Goal: Share content: Share content

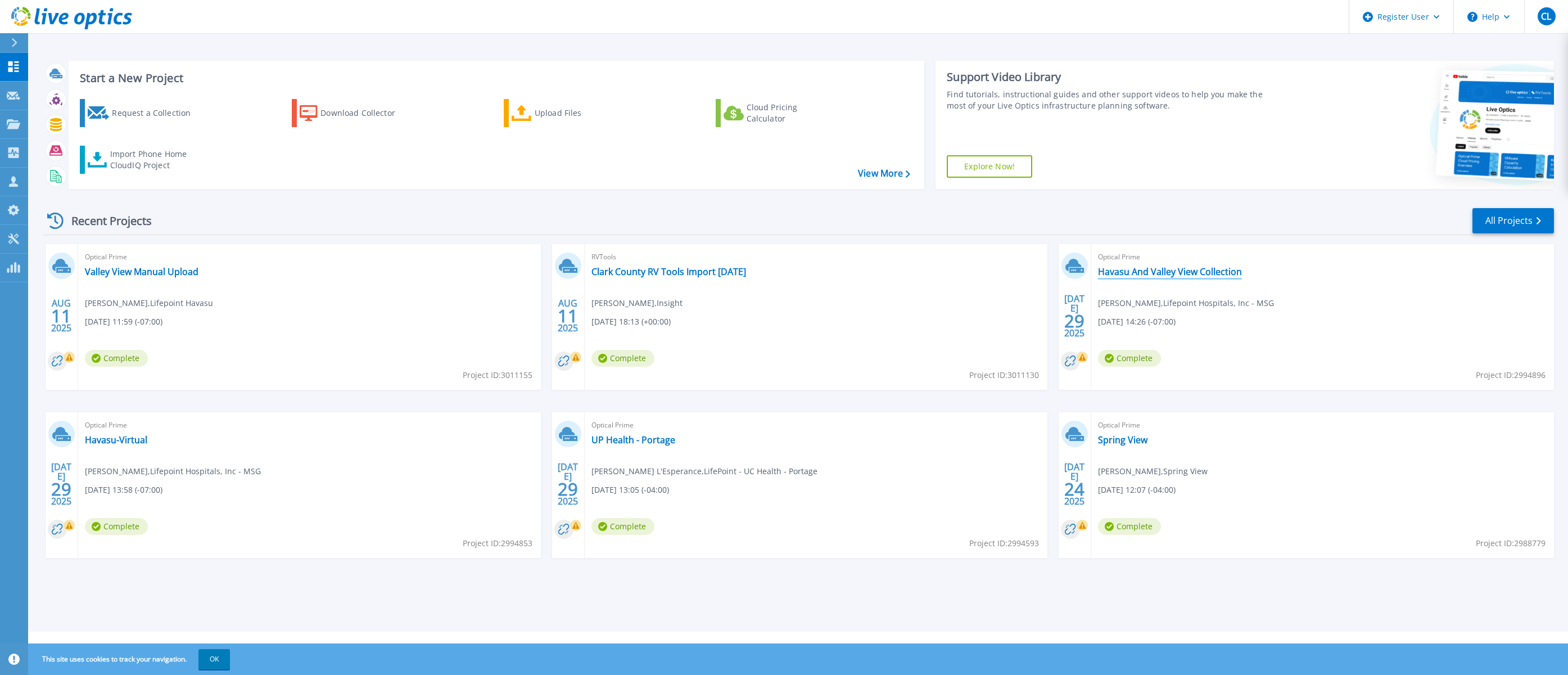
click at [1154, 273] on link "Havasu And Valley View Collection" at bounding box center [1169, 272] width 144 height 11
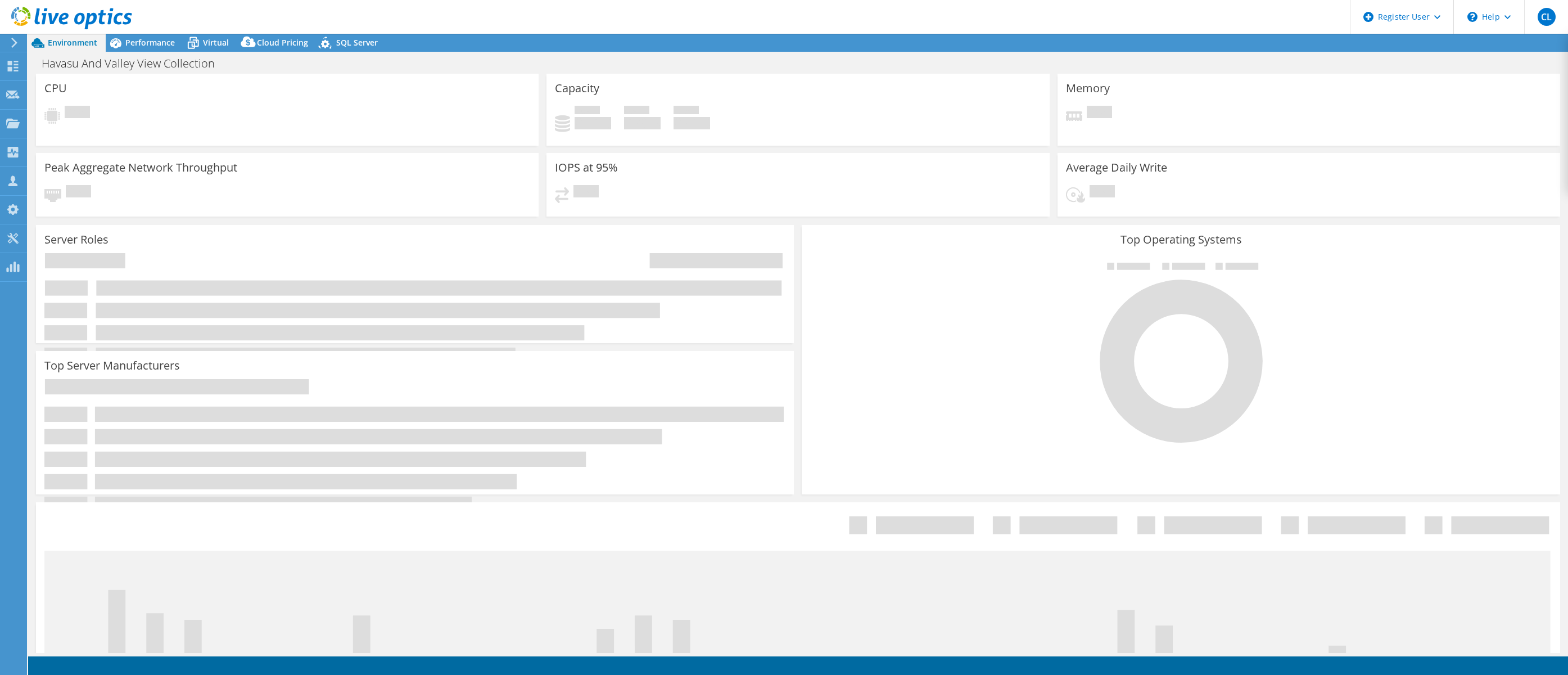
select select "USD"
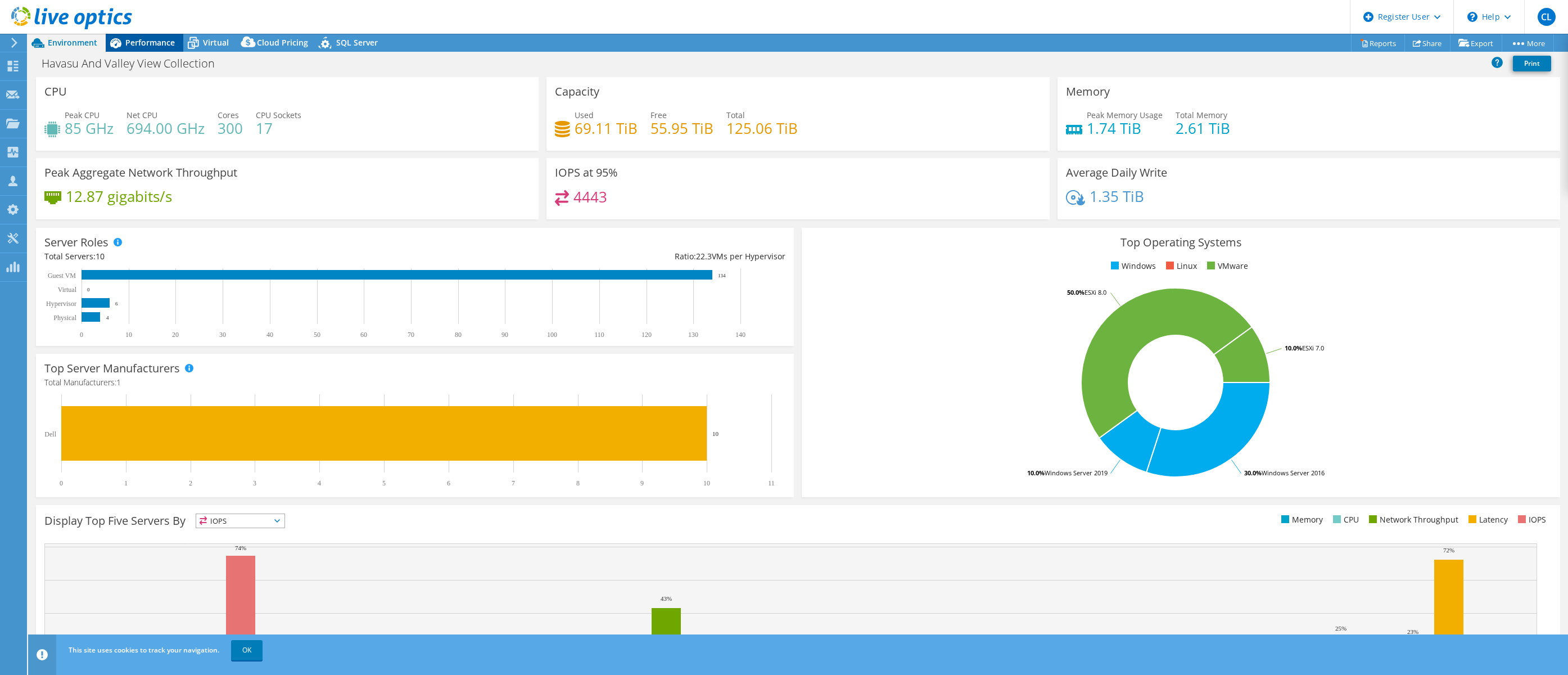
click at [136, 42] on span "Performance" at bounding box center [150, 43] width 49 height 11
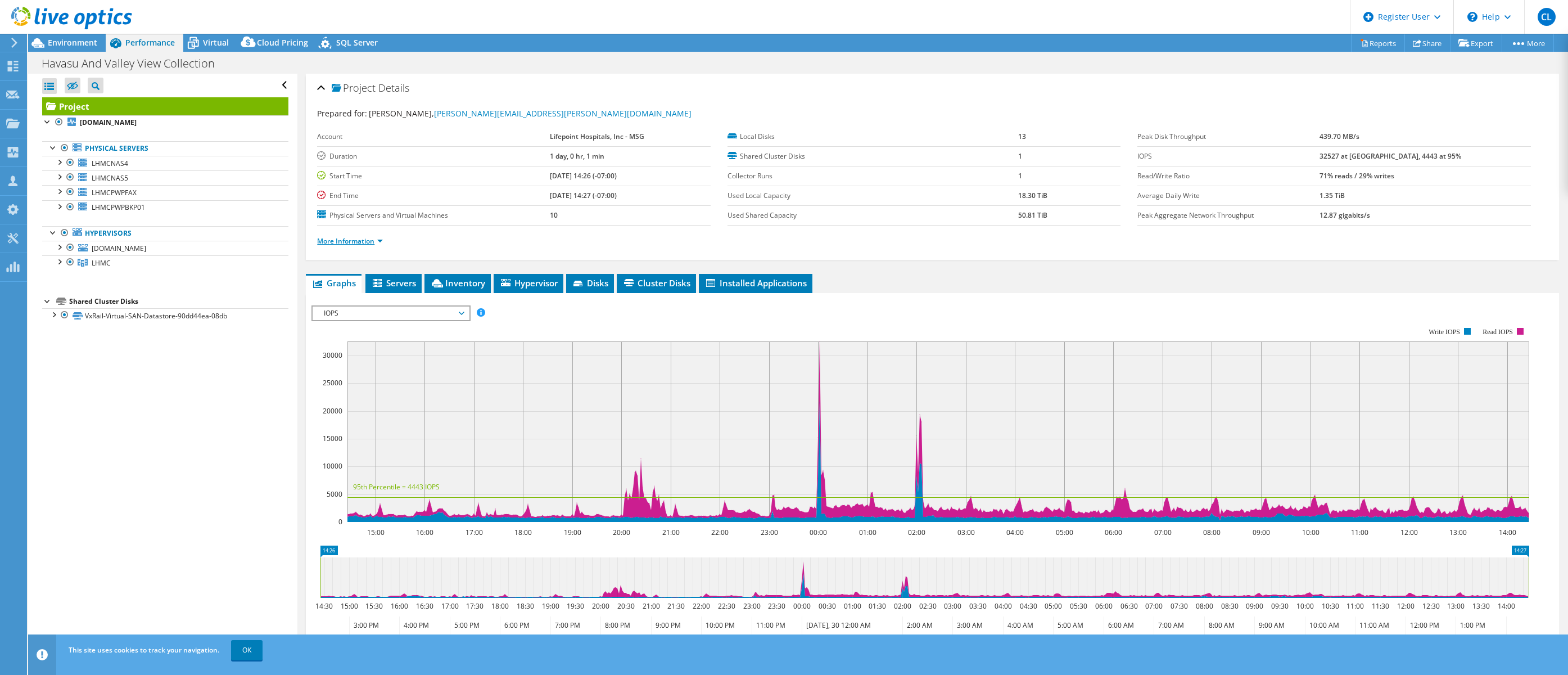
click at [363, 241] on link "More Information" at bounding box center [350, 241] width 66 height 9
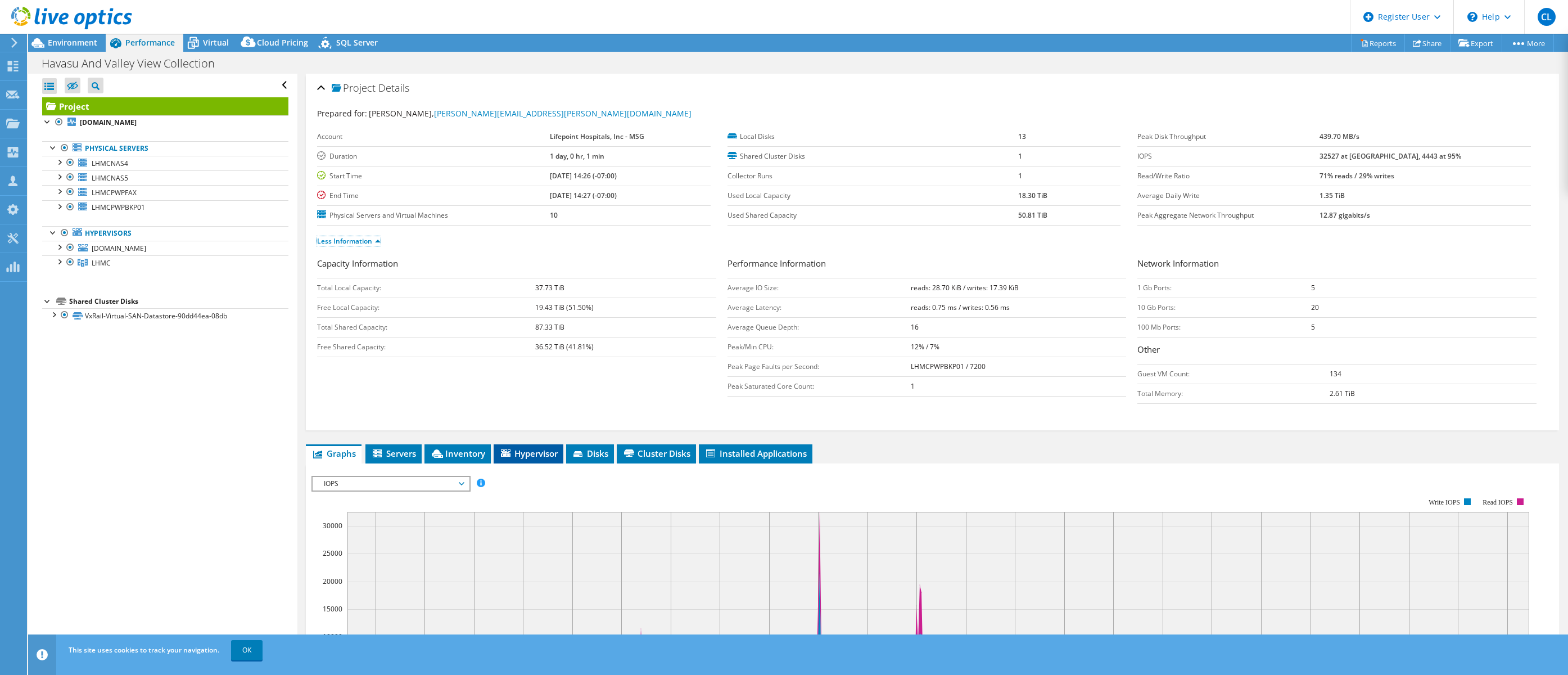
scroll to position [56, 0]
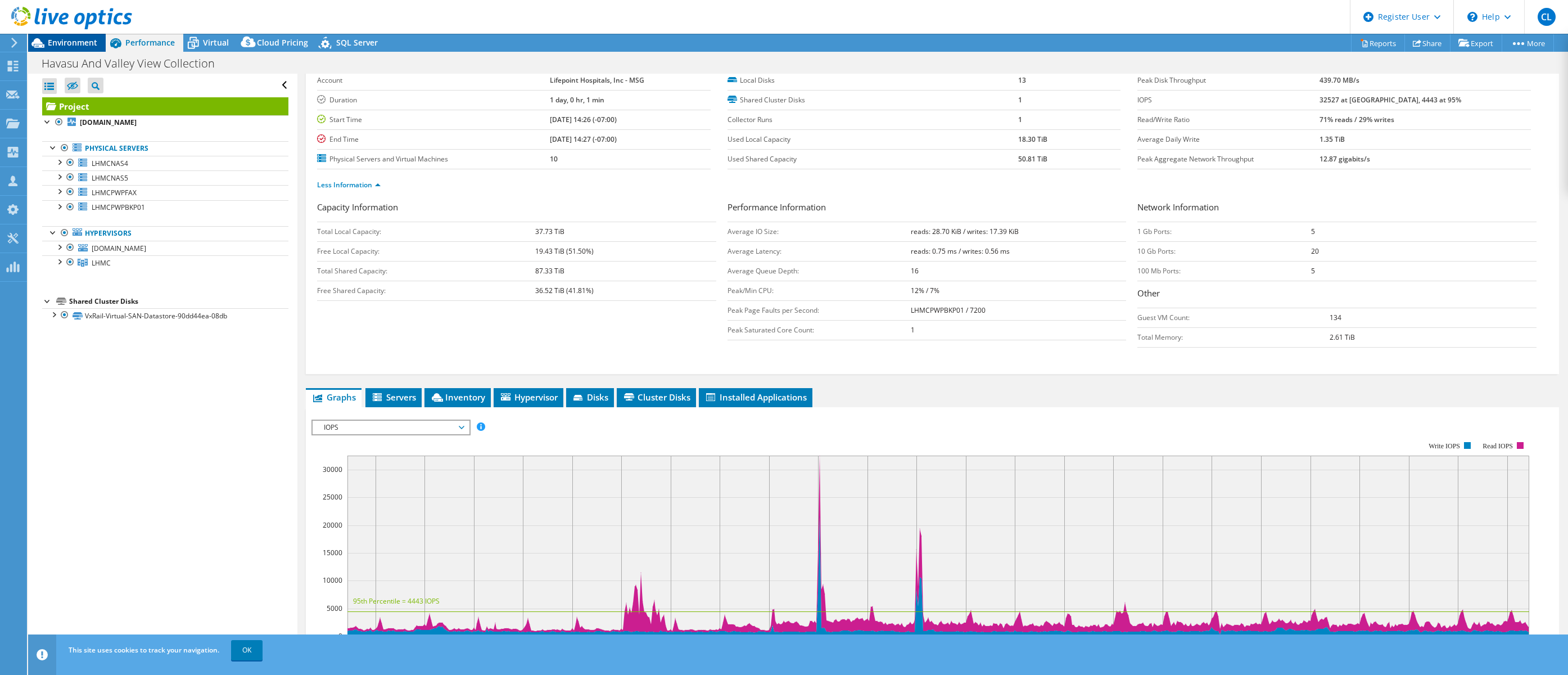
click at [87, 40] on span "Environment" at bounding box center [72, 43] width 49 height 11
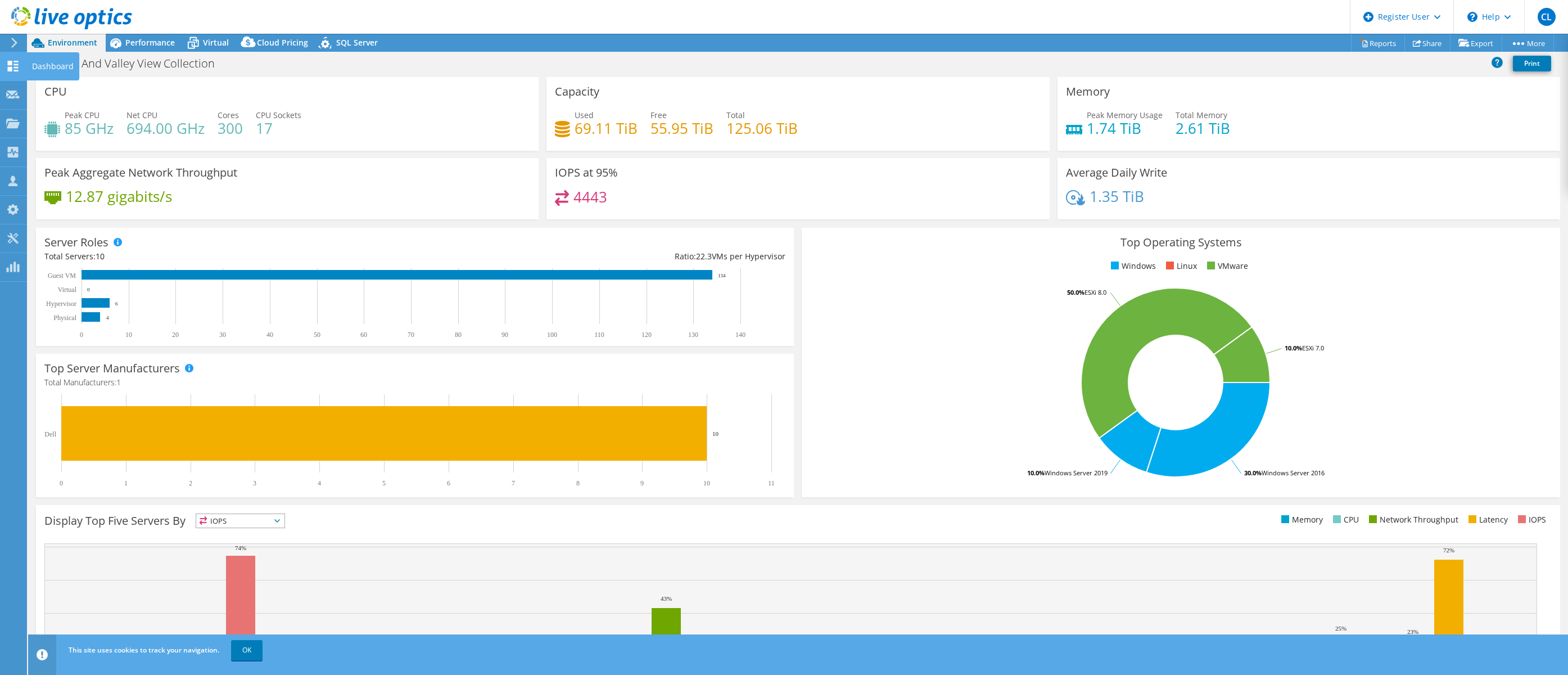
click at [8, 64] on use at bounding box center [14, 66] width 11 height 11
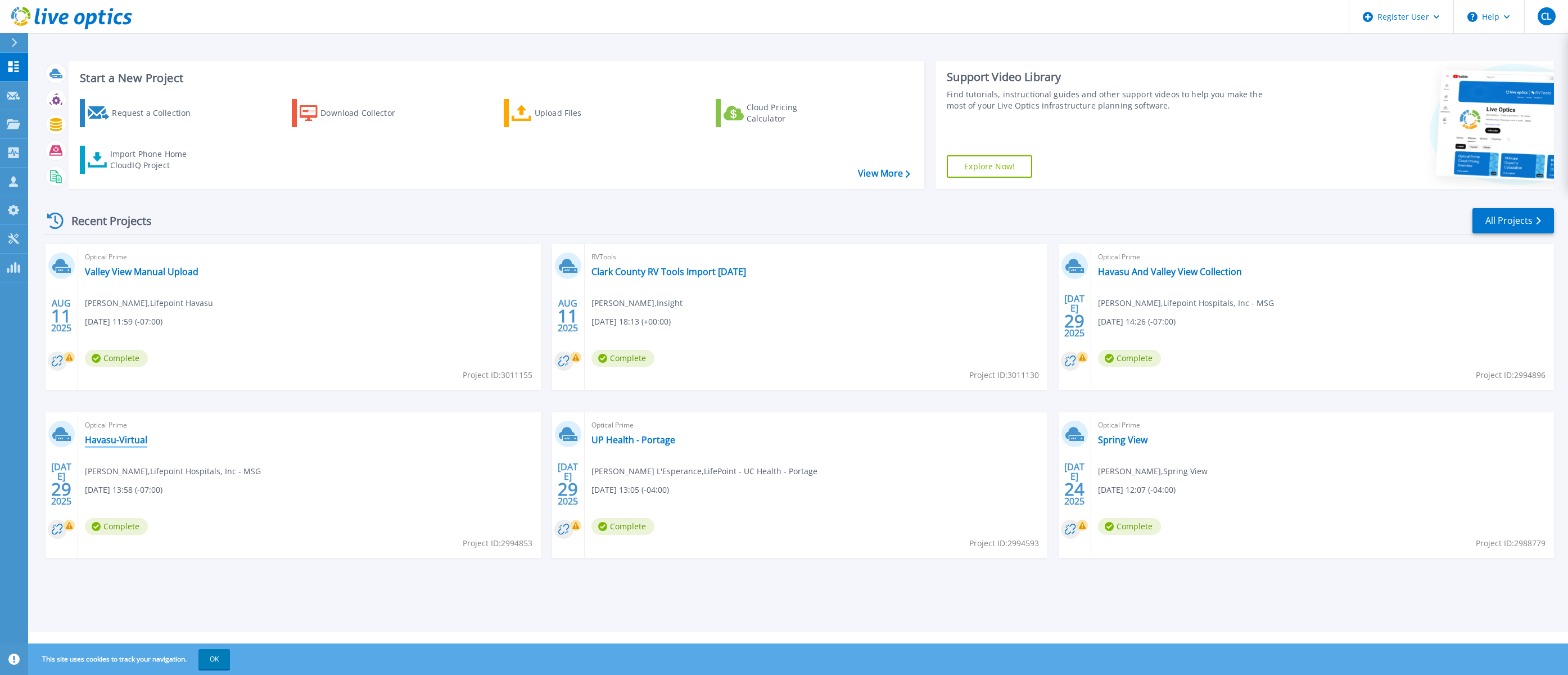
click at [112, 437] on link "Havasu-Virtual" at bounding box center [116, 440] width 62 height 11
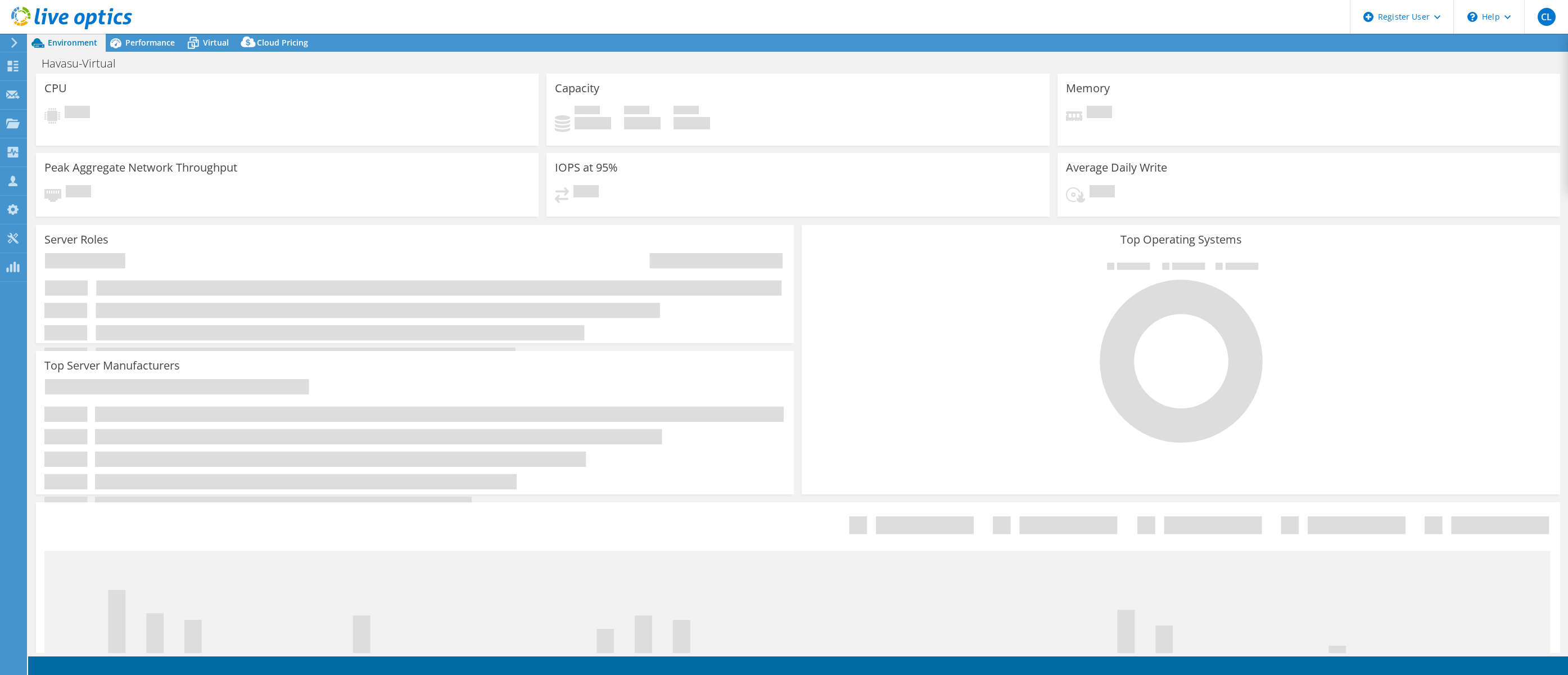
select select "USD"
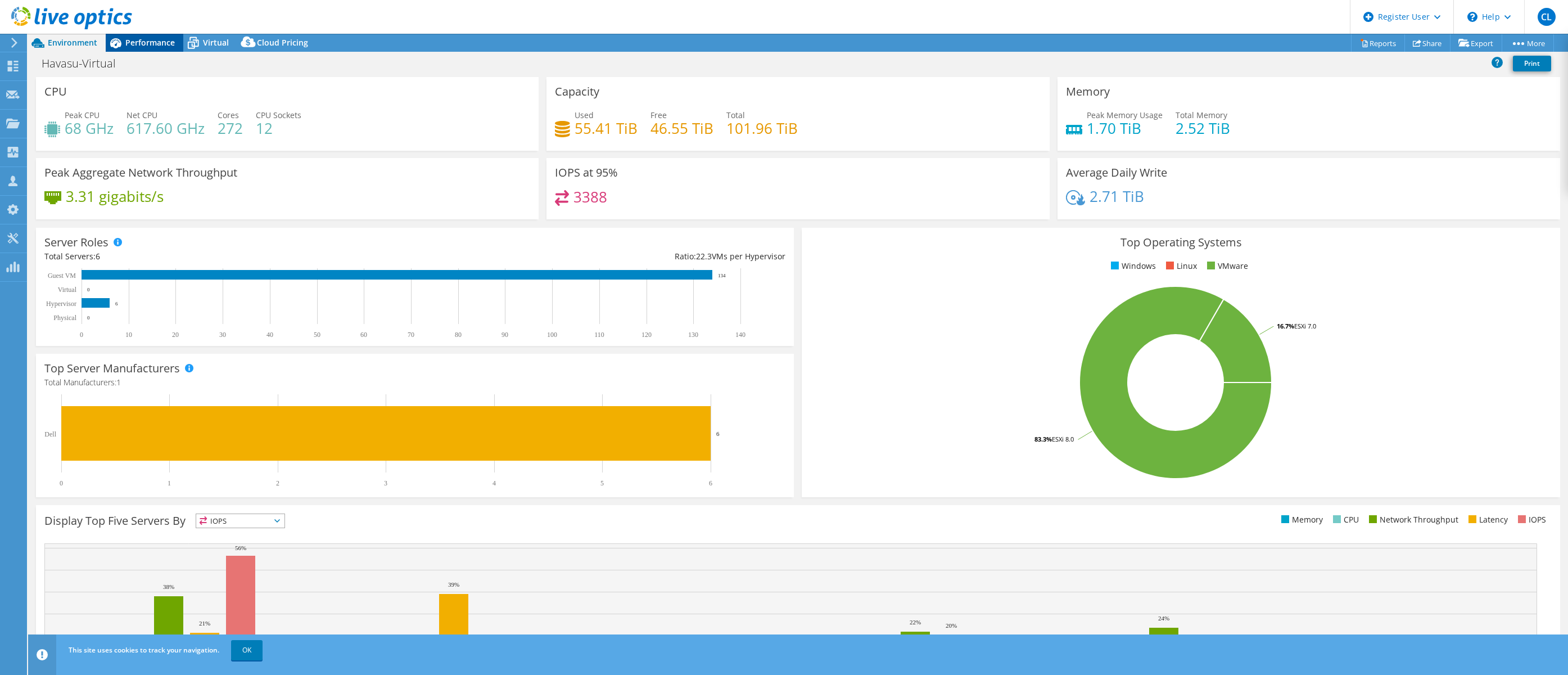
click at [145, 40] on span "Performance" at bounding box center [150, 43] width 49 height 11
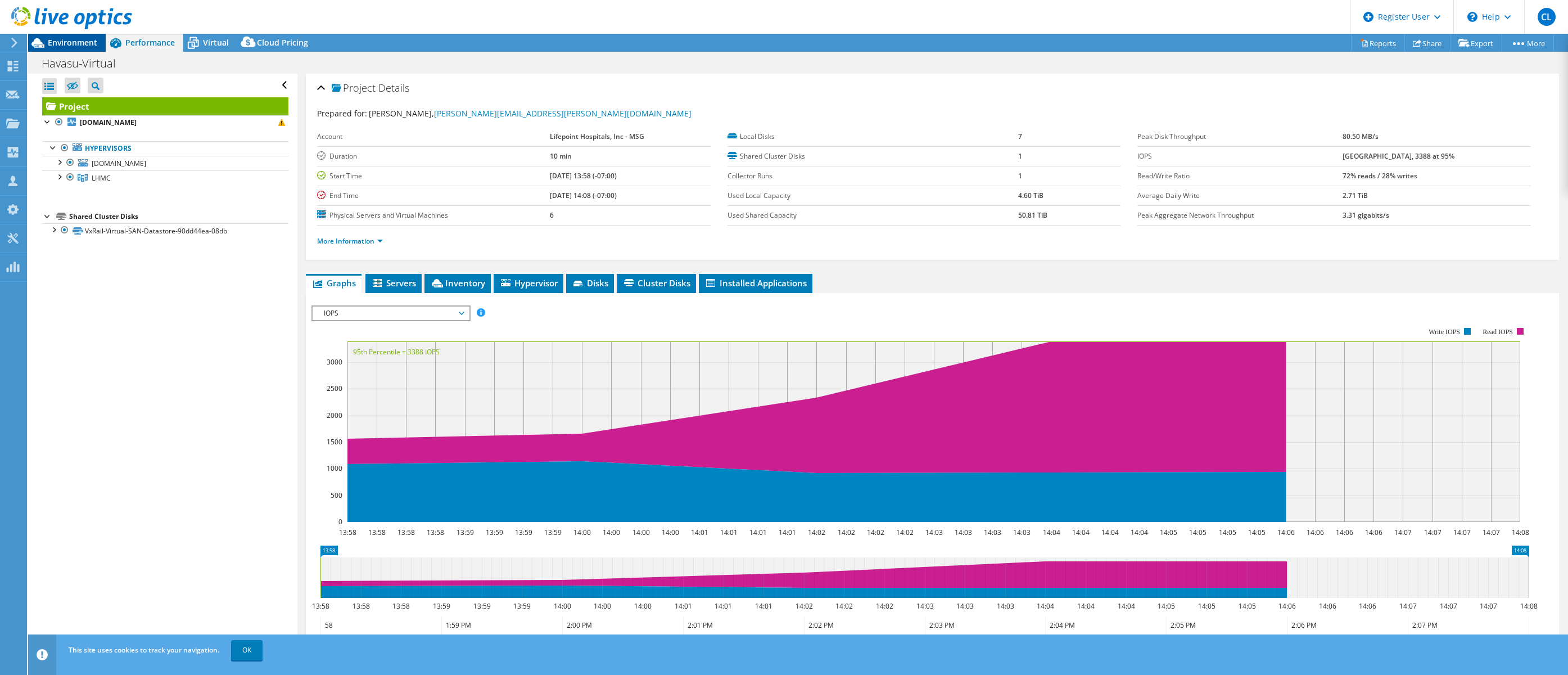
click at [59, 42] on span "Environment" at bounding box center [72, 43] width 49 height 11
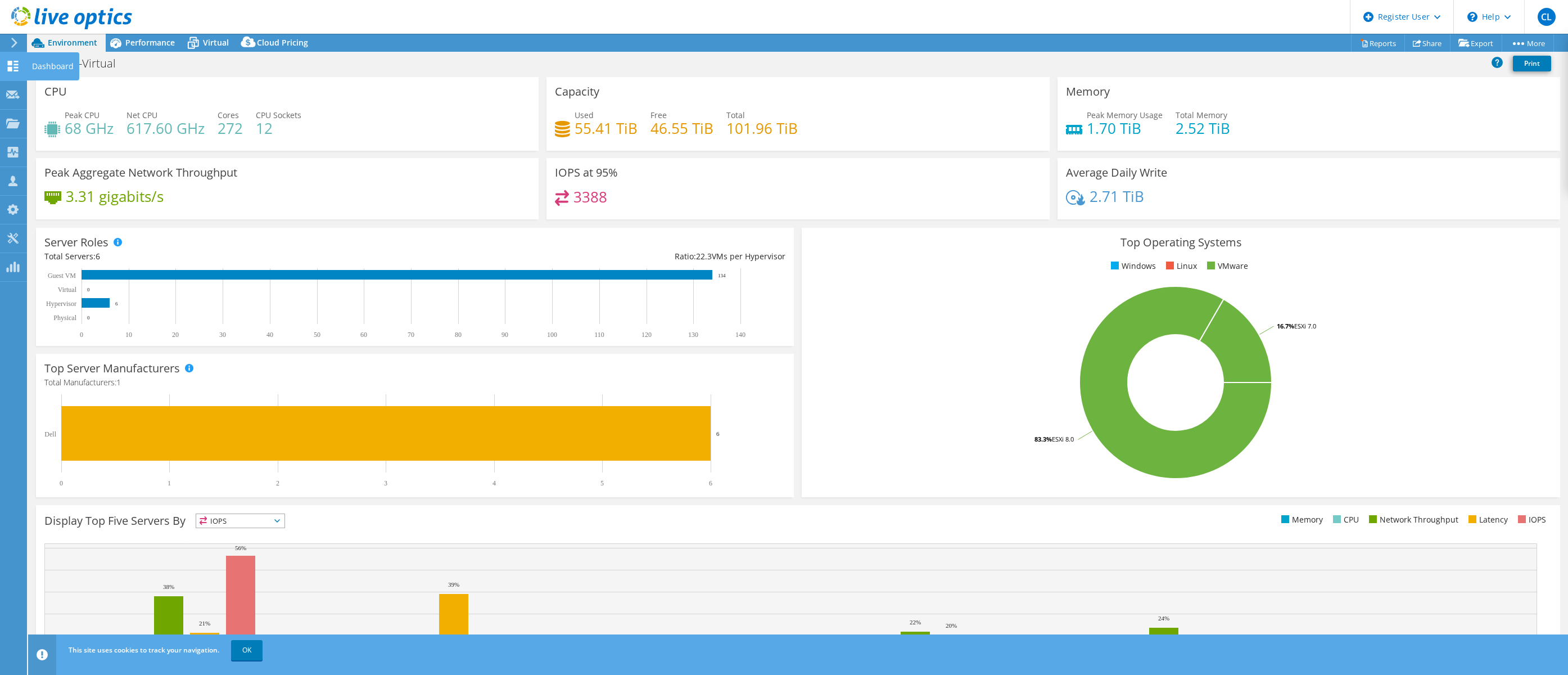
click at [16, 63] on icon at bounding box center [13, 66] width 14 height 11
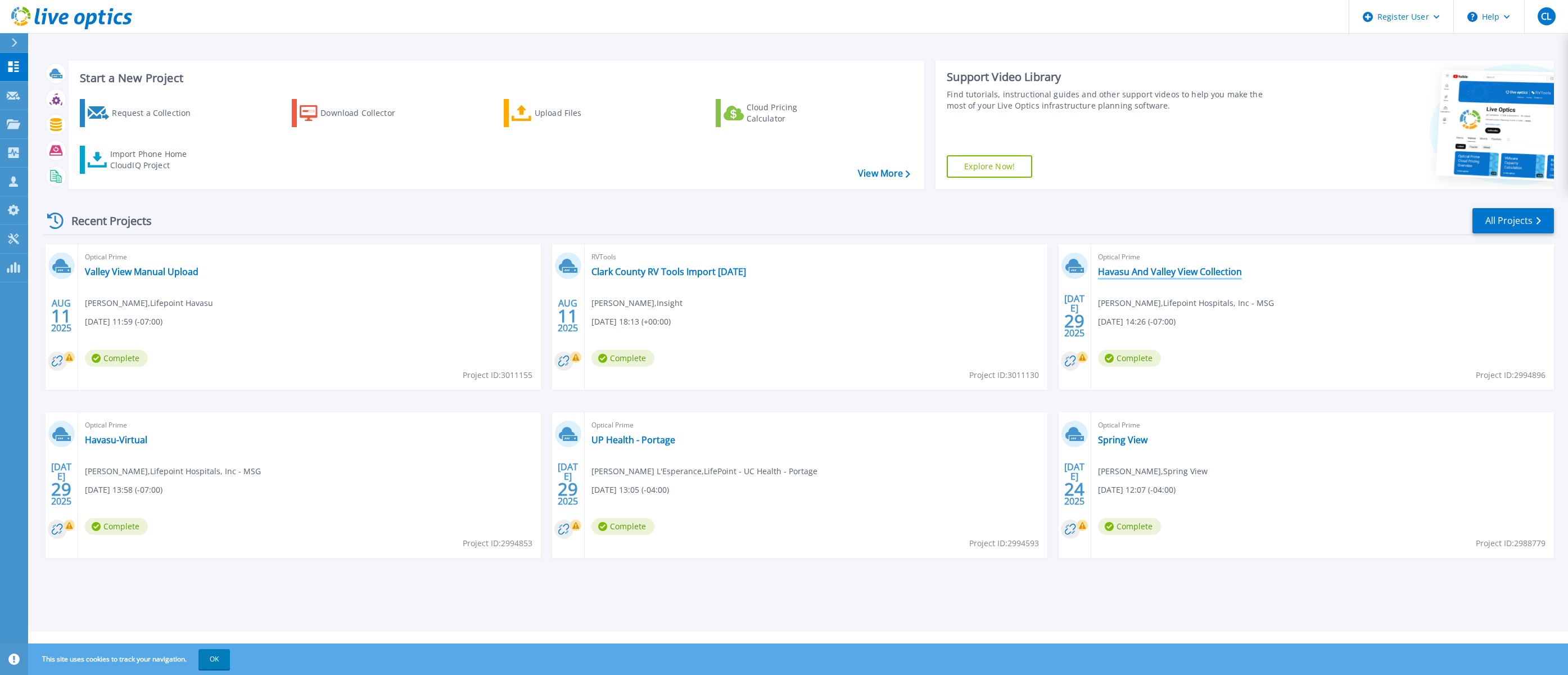
click at [1157, 273] on link "Havasu And Valley View Collection" at bounding box center [1169, 272] width 144 height 11
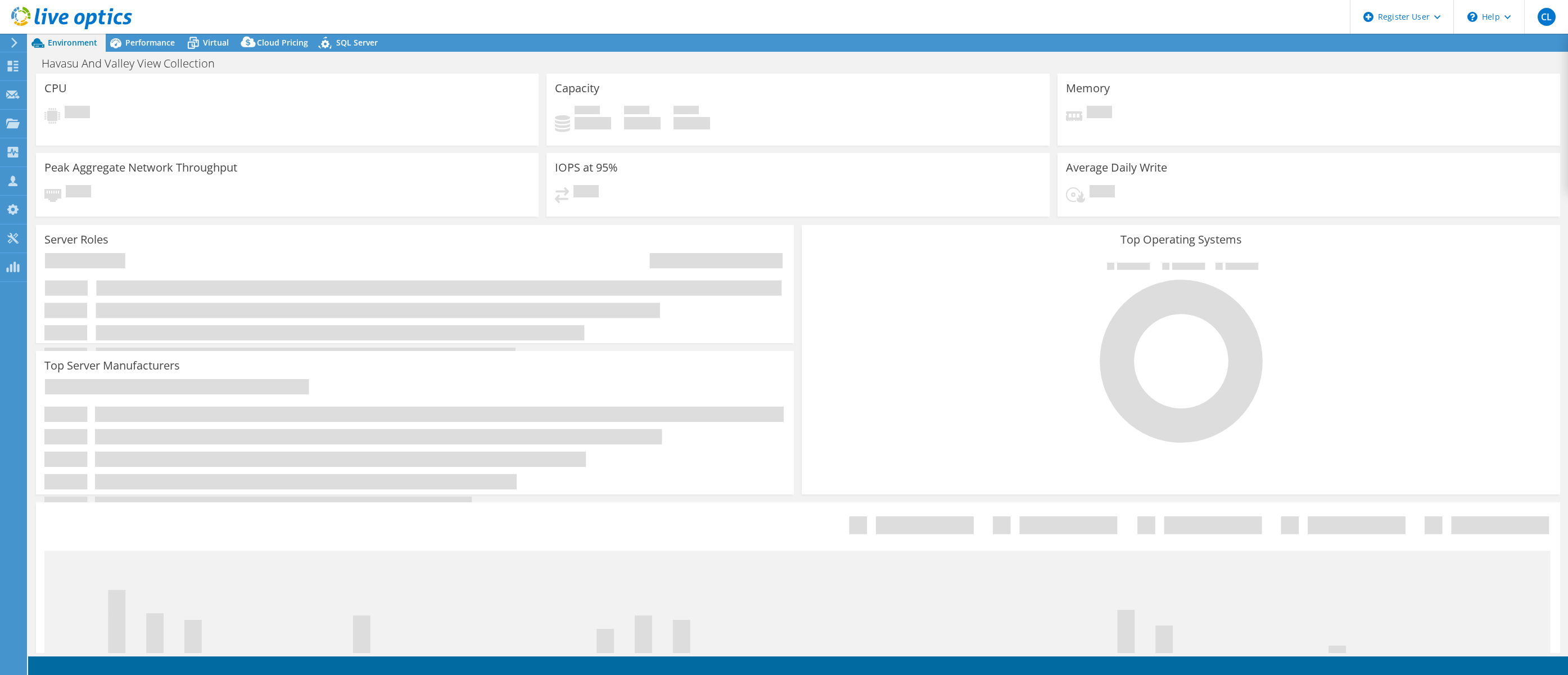
select select "USD"
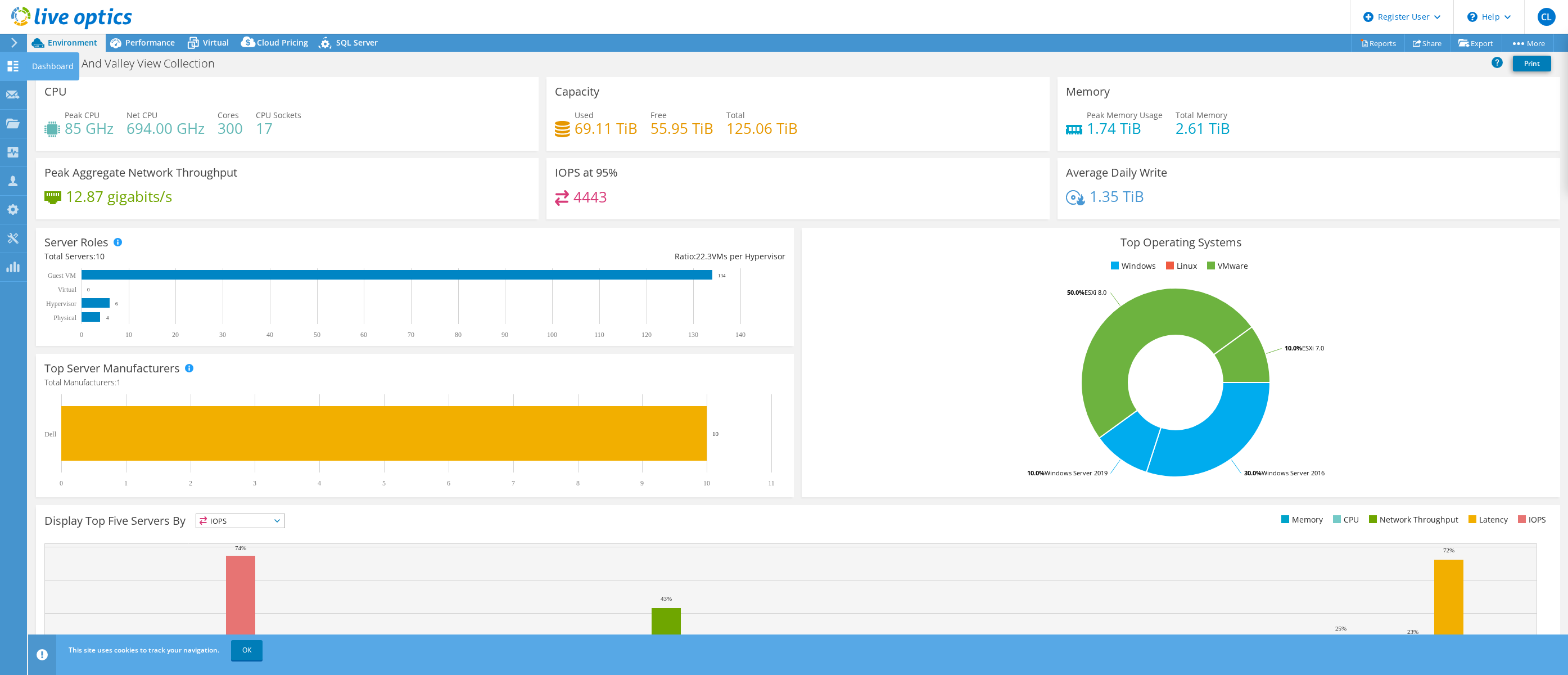
click at [10, 70] on use at bounding box center [14, 66] width 11 height 11
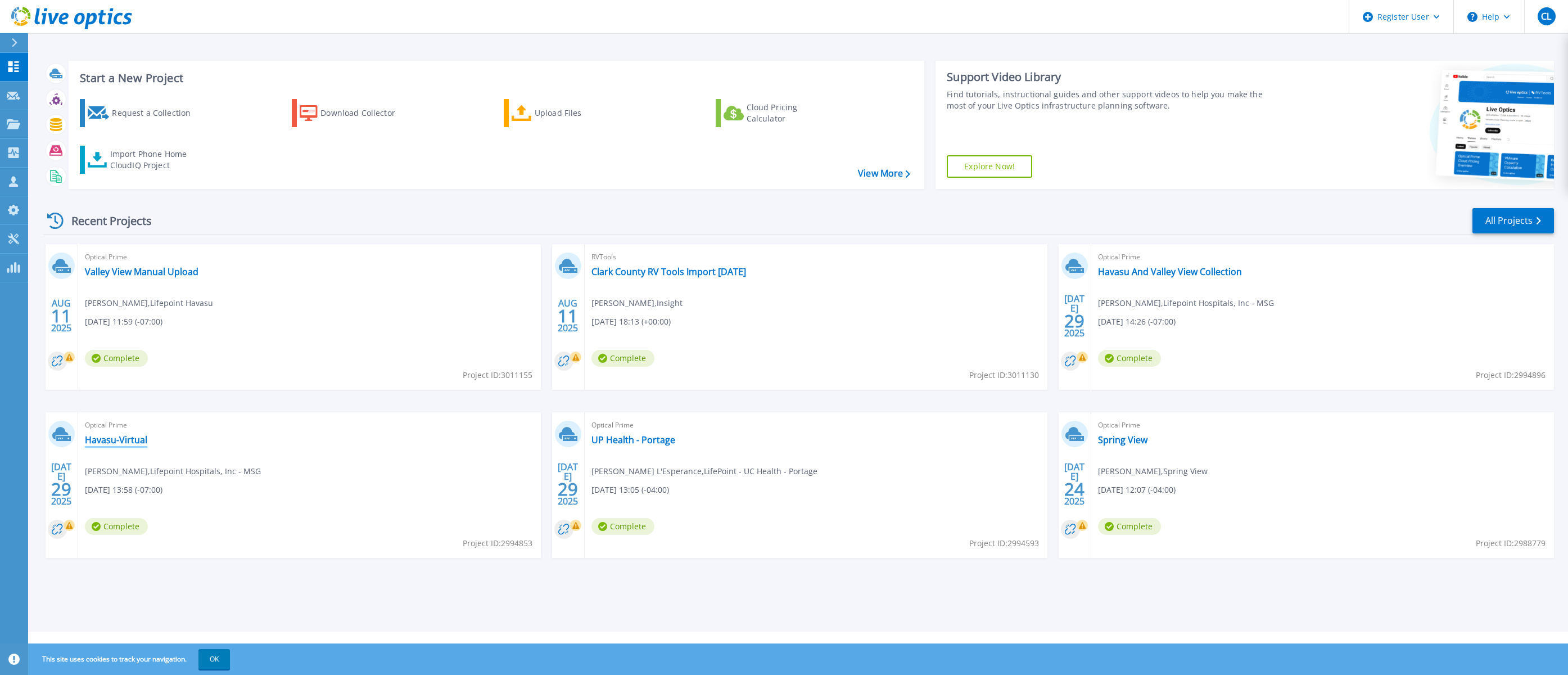
click at [127, 437] on link "Havasu-Virtual" at bounding box center [116, 440] width 62 height 11
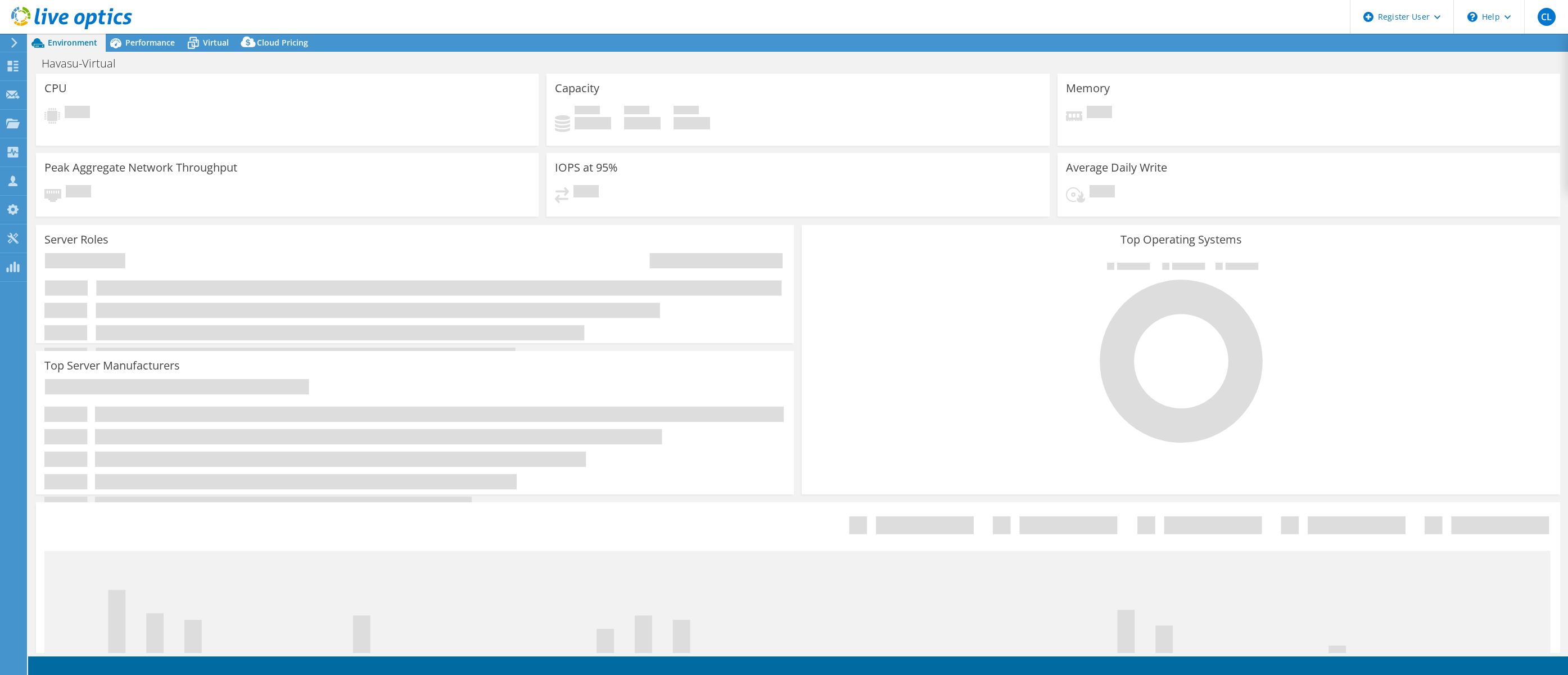
select select "USD"
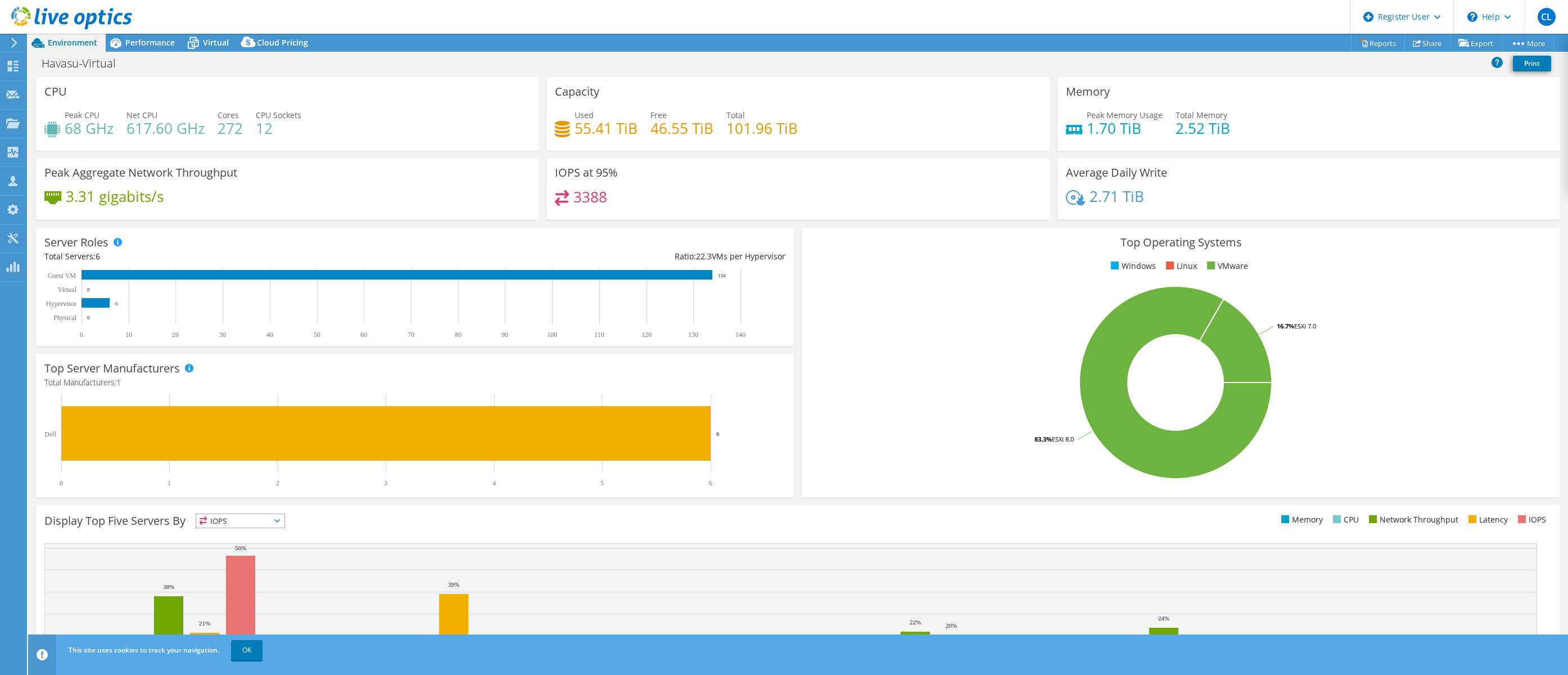
click at [126, 35] on div at bounding box center [66, 18] width 132 height 38
click at [144, 43] on span "Performance" at bounding box center [150, 43] width 49 height 11
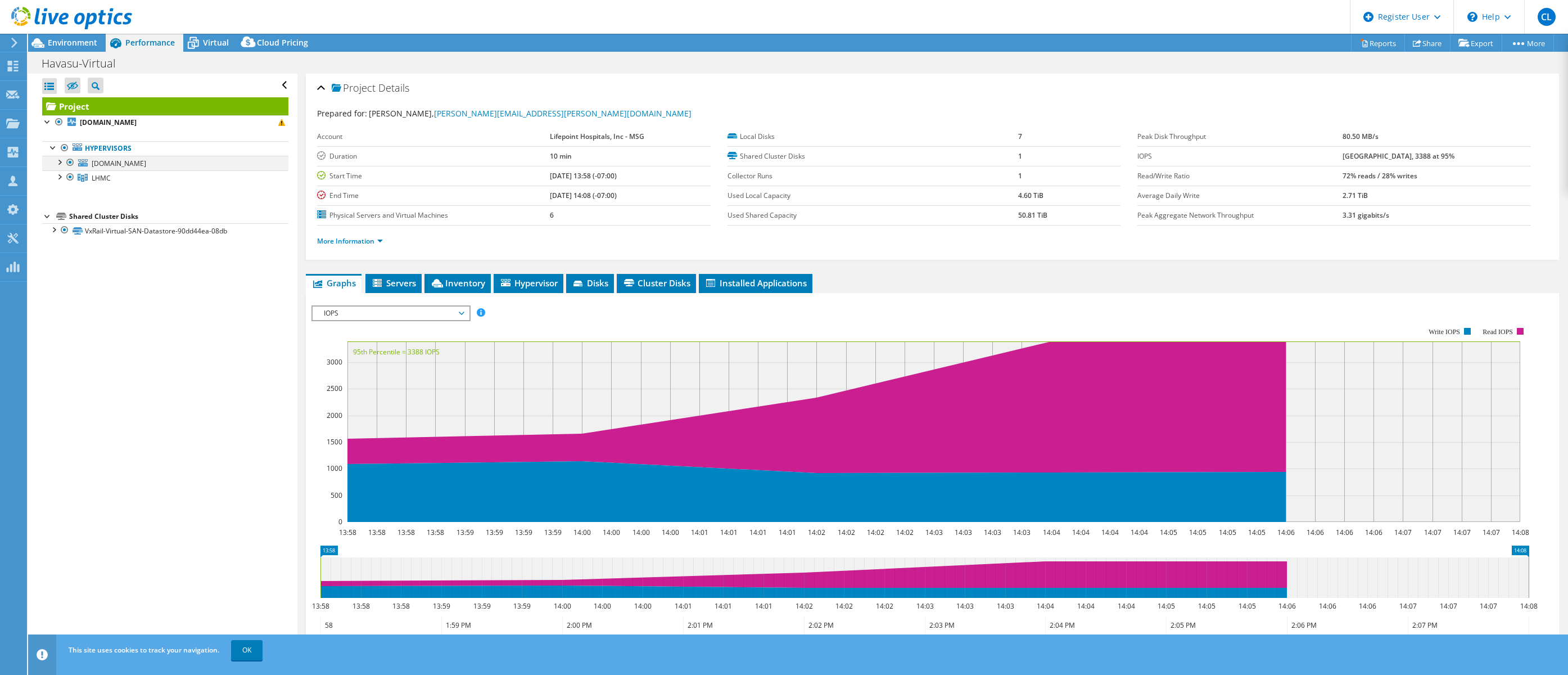
click at [59, 161] on div at bounding box center [59, 161] width 11 height 11
click at [68, 41] on span "Environment" at bounding box center [72, 43] width 49 height 11
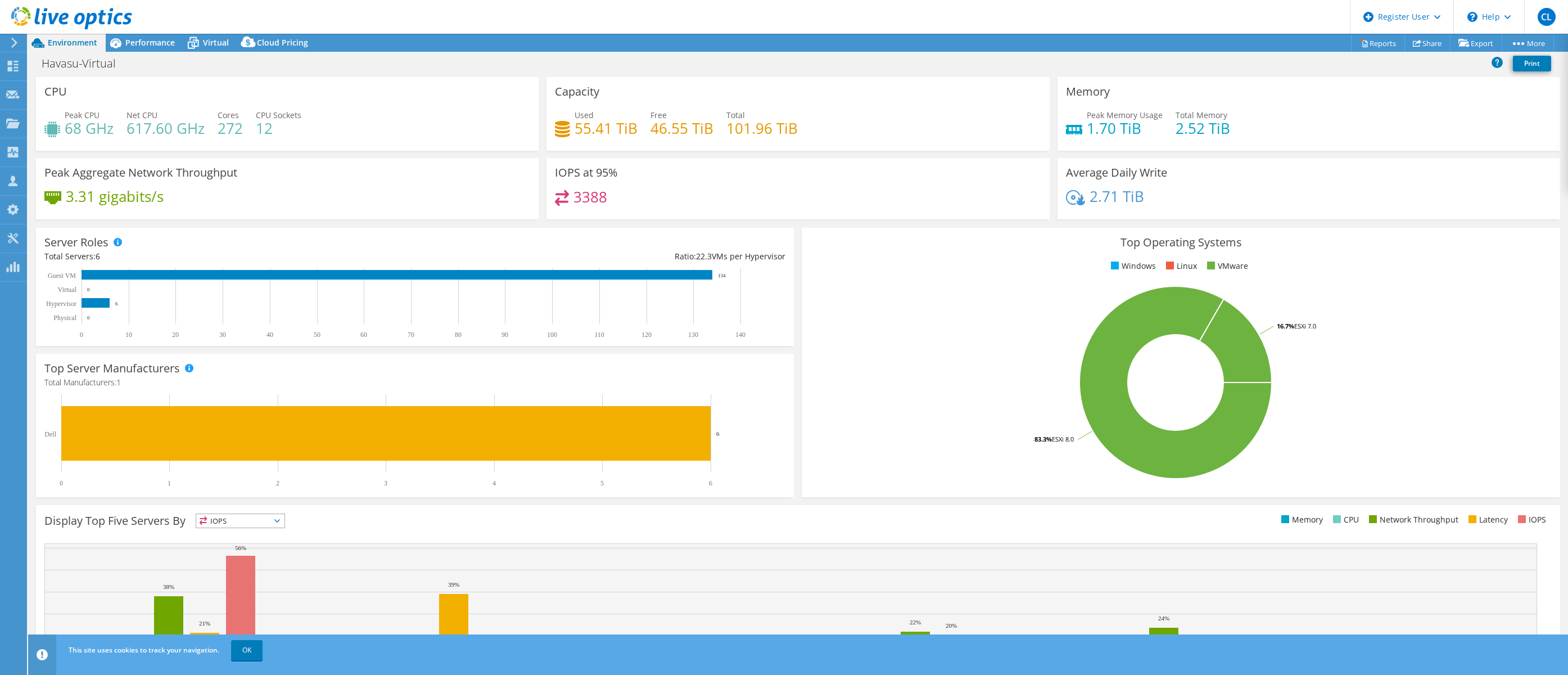
click at [1007, 115] on div "Used 55.41 TiB Free 46.55 TiB Total 101.96 TiB" at bounding box center [797, 127] width 485 height 37
click at [153, 40] on span "Performance" at bounding box center [150, 43] width 49 height 11
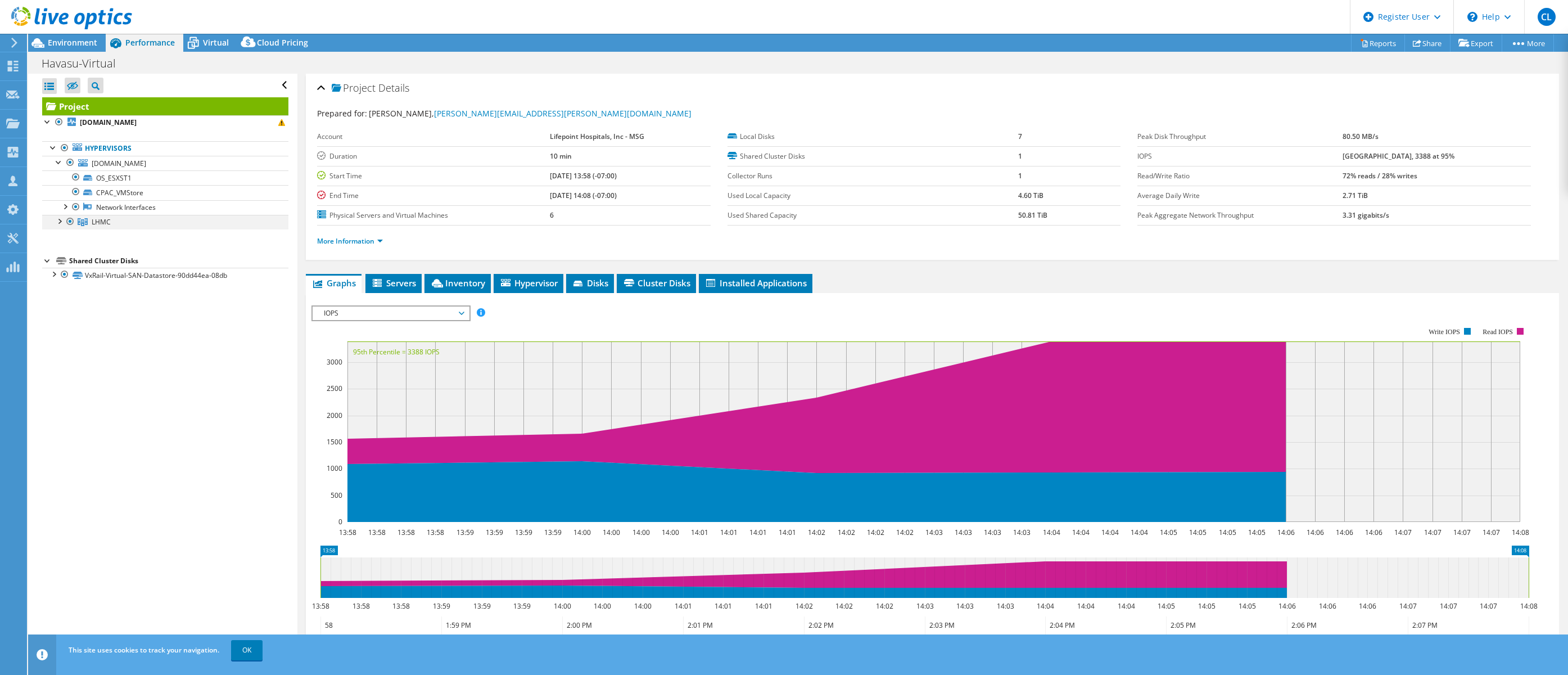
click at [59, 222] on div at bounding box center [59, 220] width 11 height 11
click at [69, 162] on div at bounding box center [70, 162] width 11 height 14
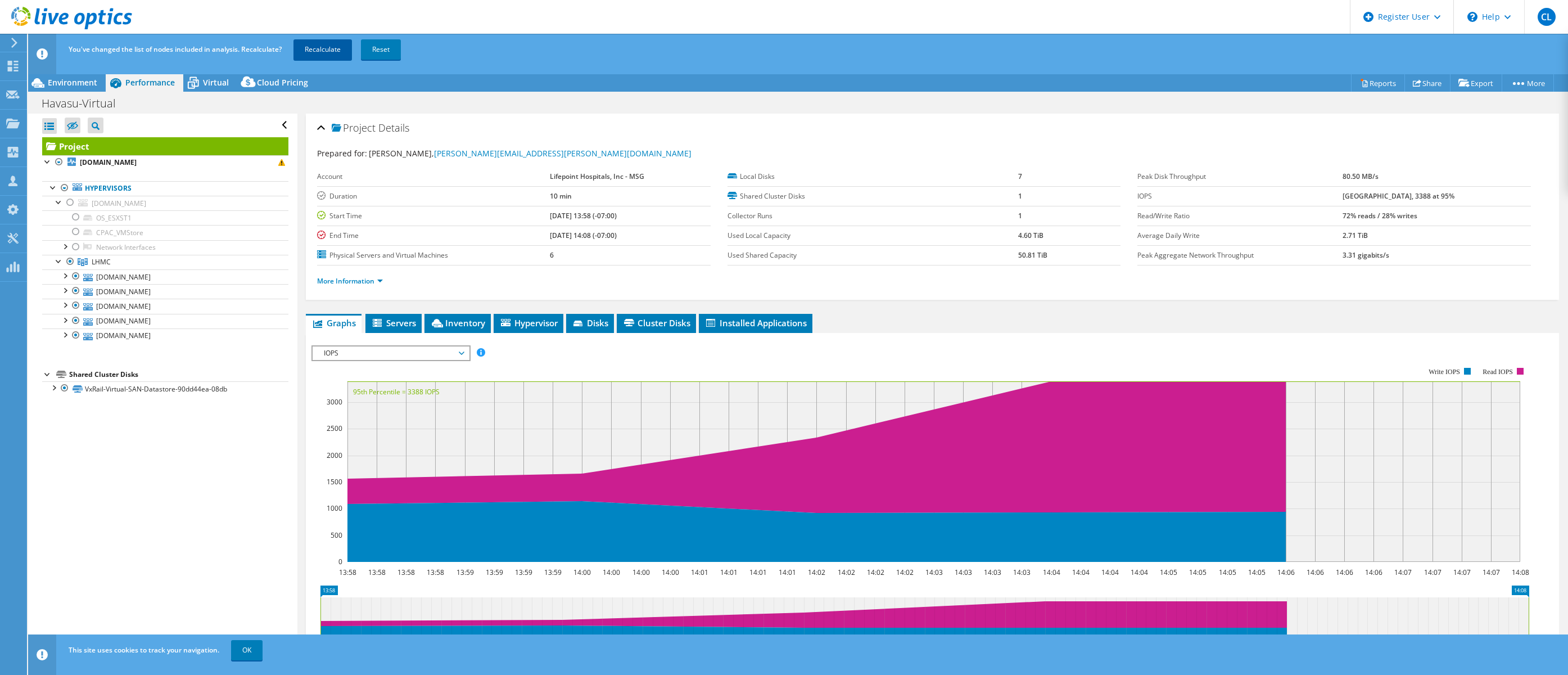
click at [332, 48] on link "Recalculate" at bounding box center [323, 49] width 59 height 20
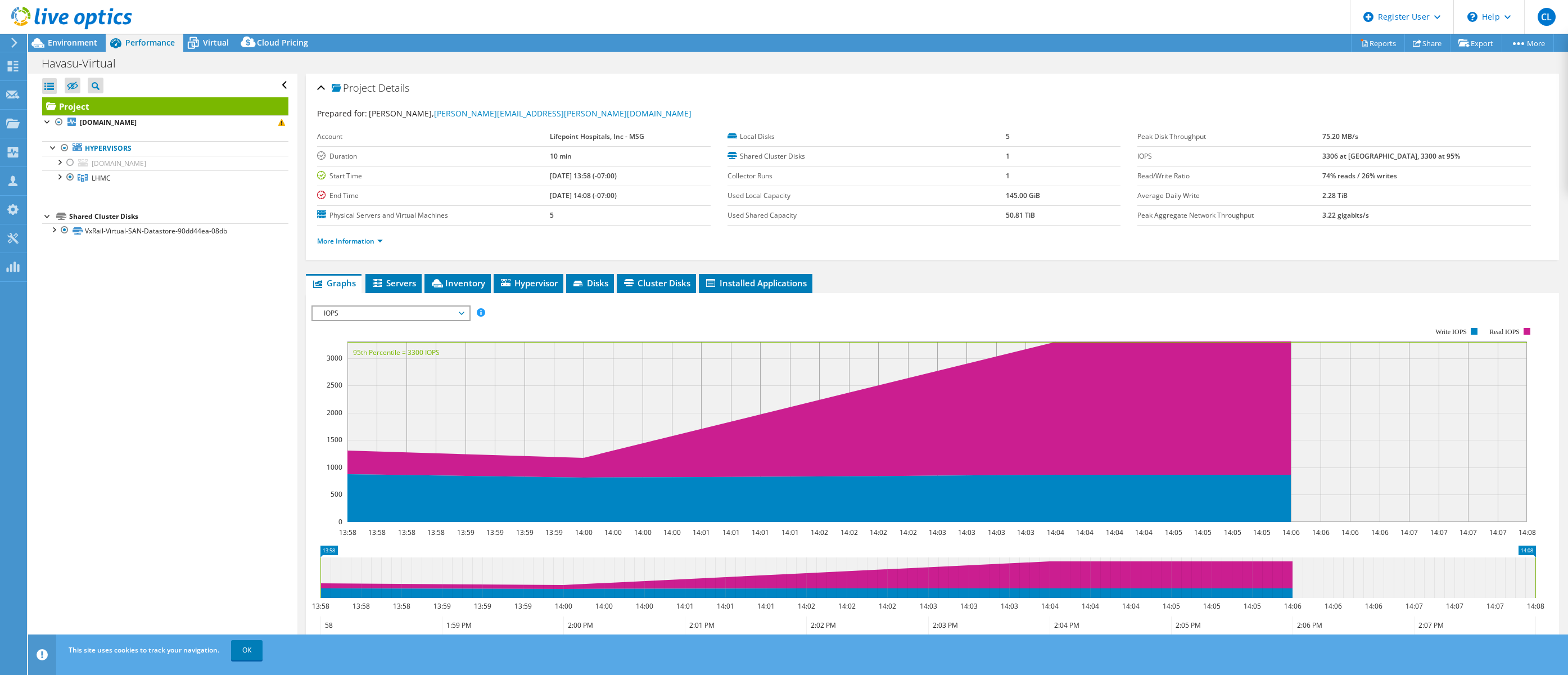
click at [368, 236] on li "More Information" at bounding box center [353, 241] width 72 height 13
click at [363, 241] on link "More Information" at bounding box center [350, 241] width 66 height 9
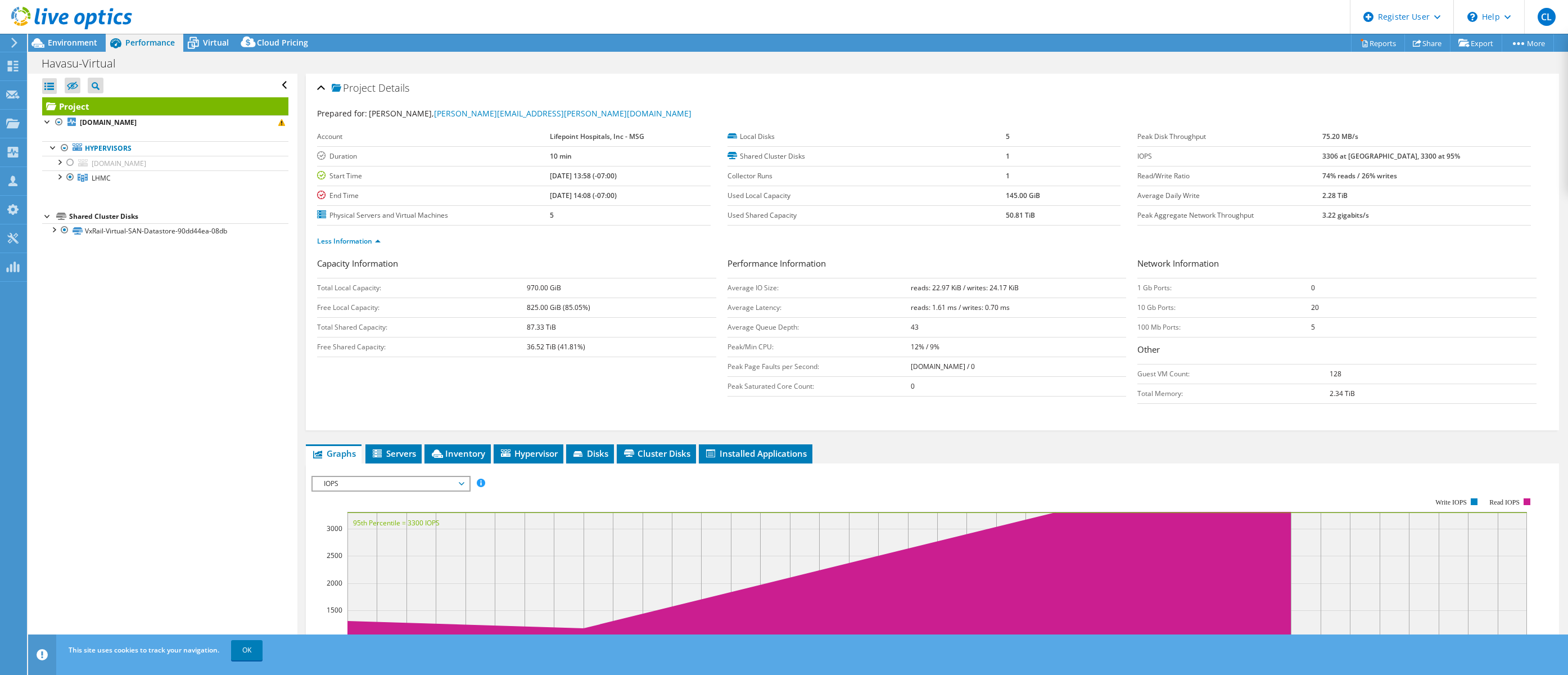
drag, startPoint x: 1469, startPoint y: 100, endPoint x: 1443, endPoint y: 100, distance: 26.0
click at [1469, 100] on div "Project Details" at bounding box center [933, 89] width 1231 height 24
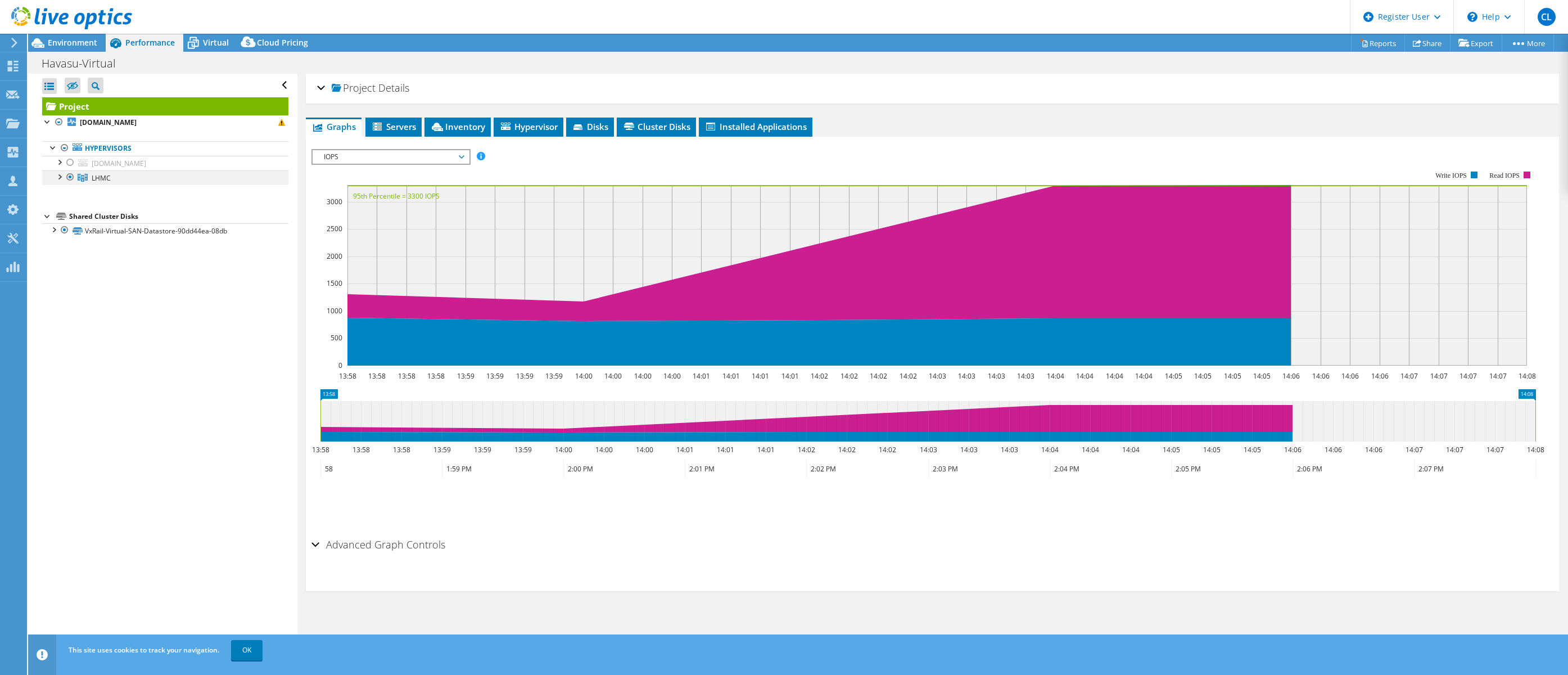
click at [59, 176] on div at bounding box center [59, 176] width 11 height 11
click at [1424, 41] on link "Share" at bounding box center [1427, 43] width 46 height 17
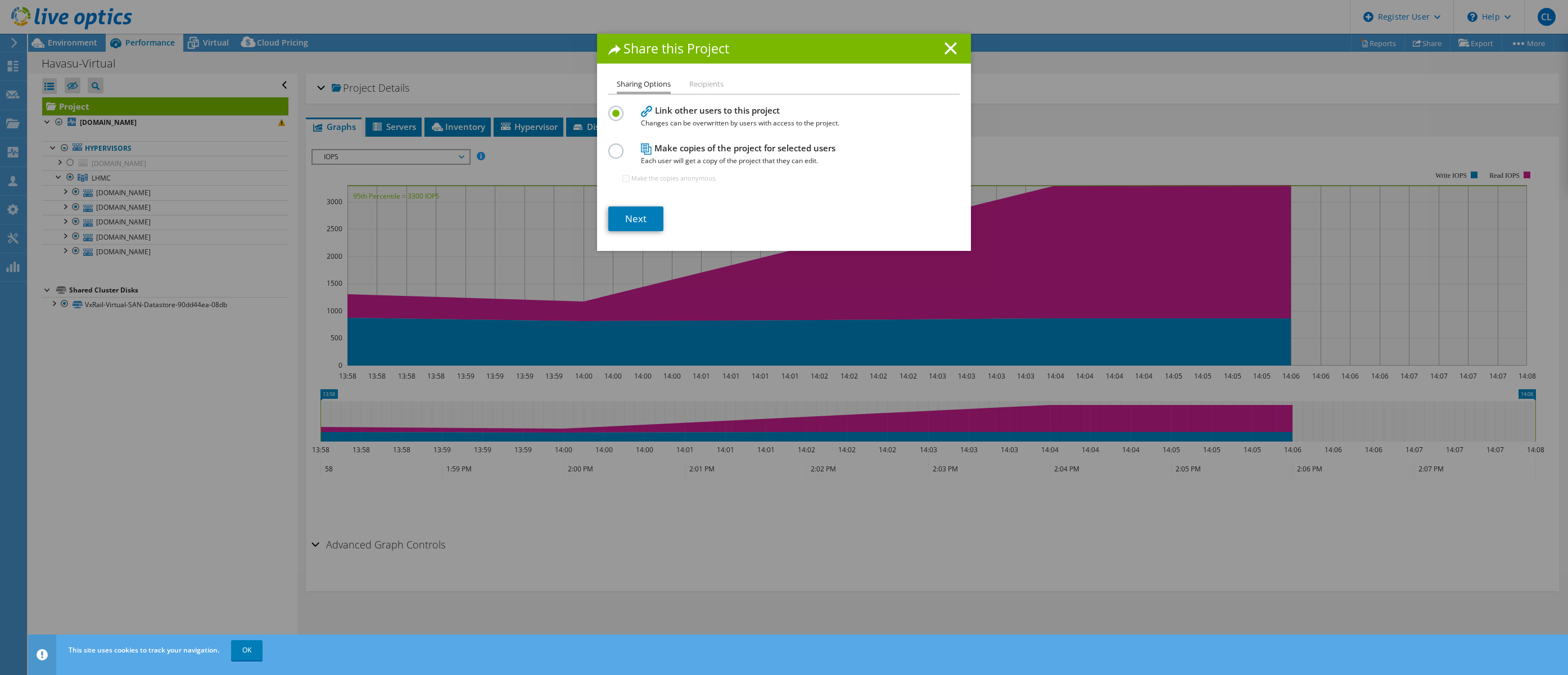
click at [608, 146] on label at bounding box center [618, 145] width 20 height 3
click at [0, 0] on input "radio" at bounding box center [0, 0] width 0 height 0
click at [637, 218] on link "Next" at bounding box center [635, 219] width 55 height 25
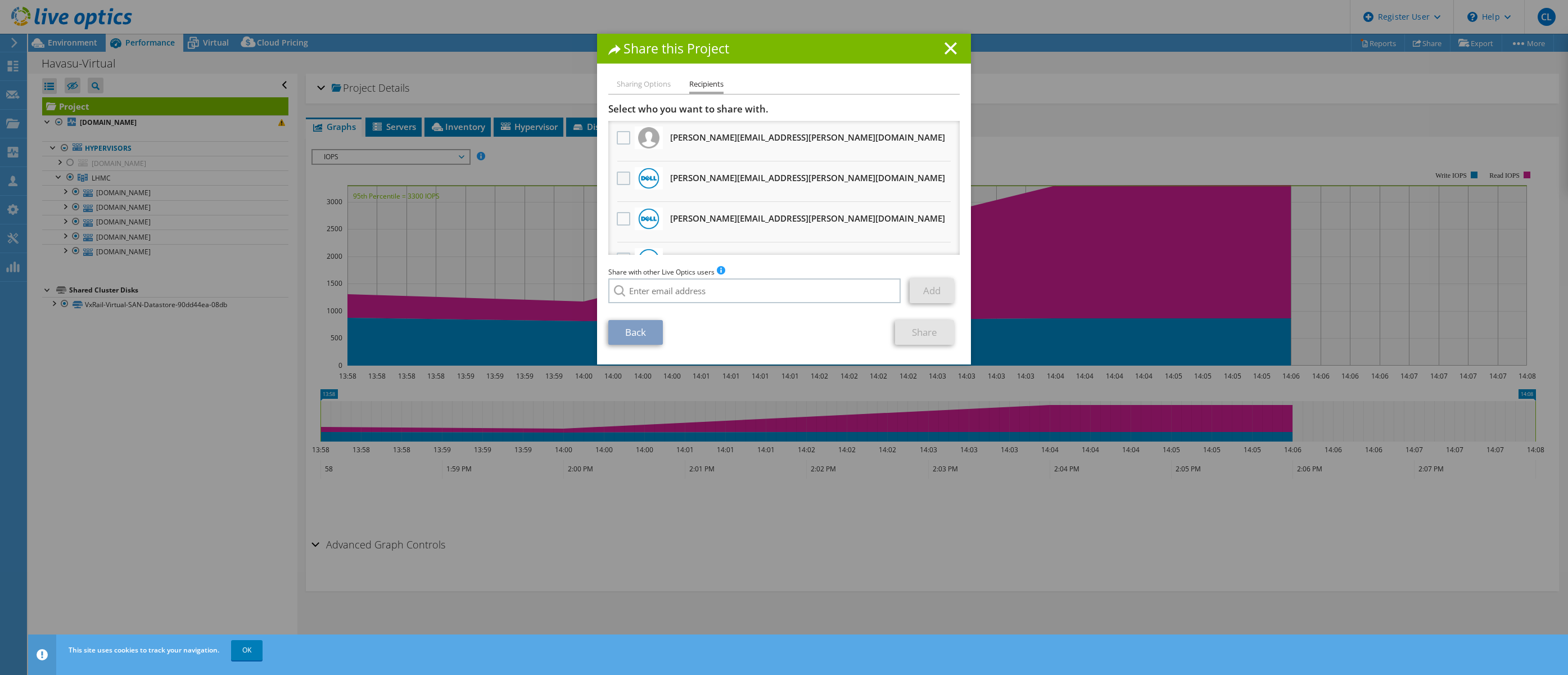
click at [626, 177] on label at bounding box center [624, 178] width 16 height 14
click at [0, 0] on input "checkbox" at bounding box center [0, 0] width 0 height 0
click at [923, 330] on link "Share" at bounding box center [924, 332] width 59 height 25
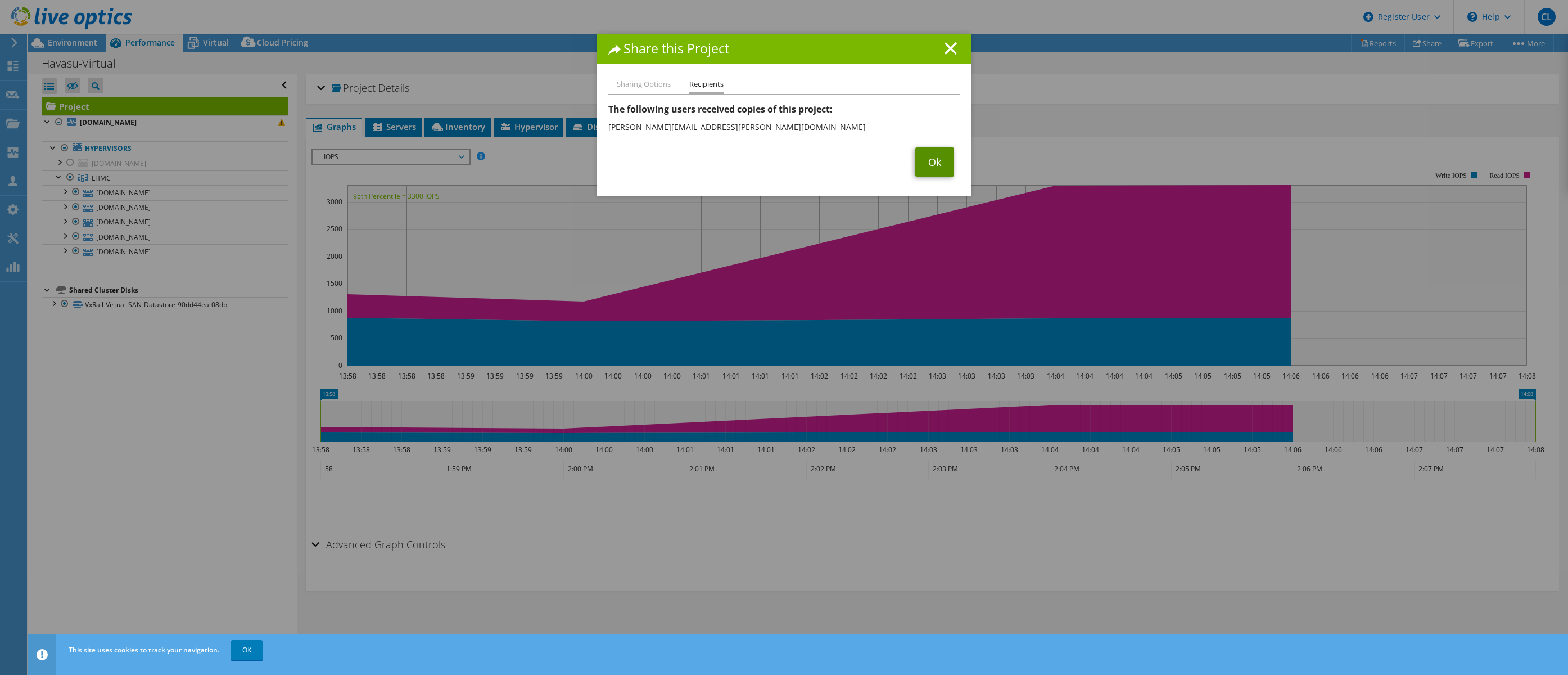
click at [931, 162] on link "Ok" at bounding box center [934, 162] width 38 height 29
